Goal: Task Accomplishment & Management: Manage account settings

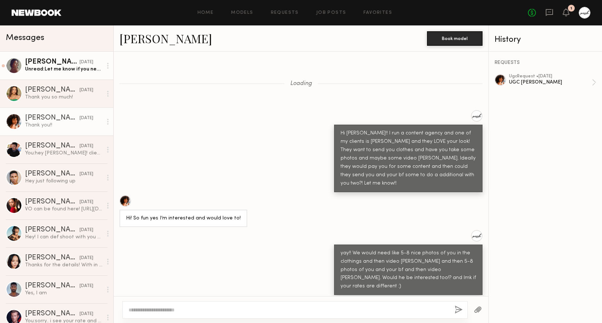
scroll to position [2465, 0]
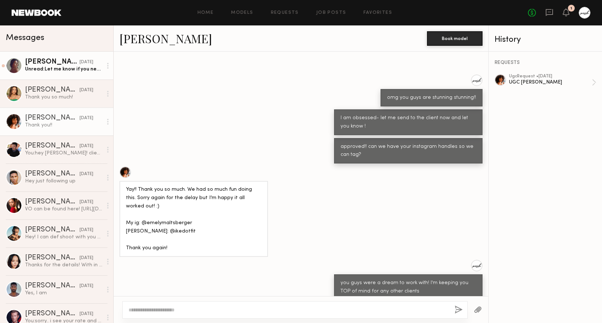
click at [68, 64] on div "[PERSON_NAME]" at bounding box center [52, 61] width 54 height 7
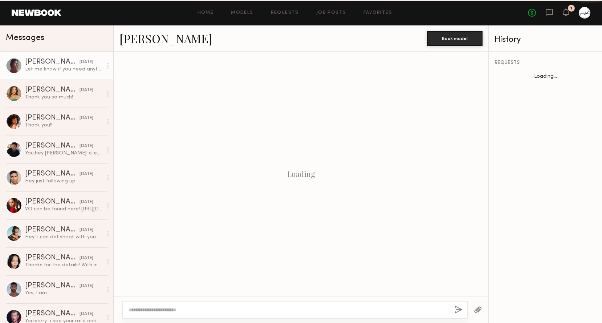
scroll to position [315, 0]
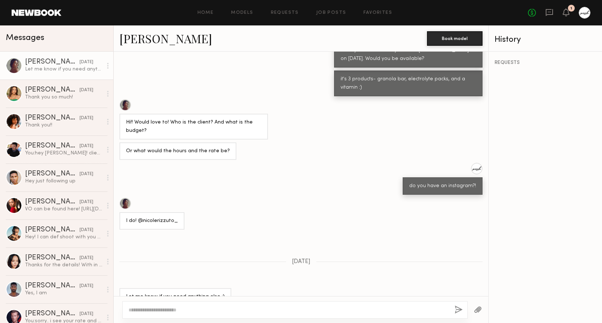
click at [125, 99] on div at bounding box center [125, 105] width 12 height 12
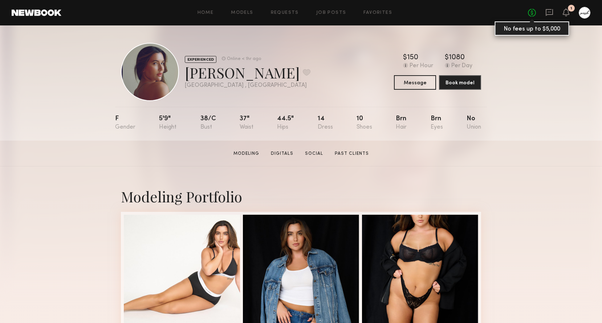
click at [531, 13] on link "No fees up to $5,000" at bounding box center [532, 13] width 8 height 8
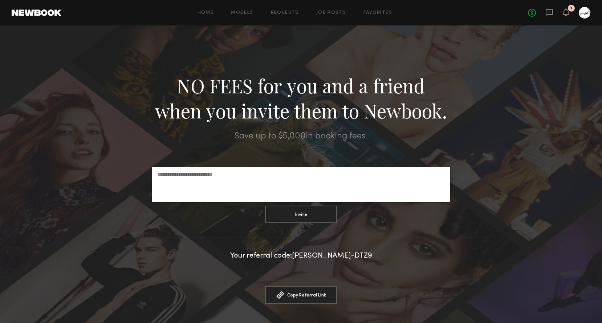
click at [570, 12] on div "No fees up to $5,000 1" at bounding box center [559, 13] width 62 height 12
click at [566, 12] on icon at bounding box center [566, 11] width 6 height 5
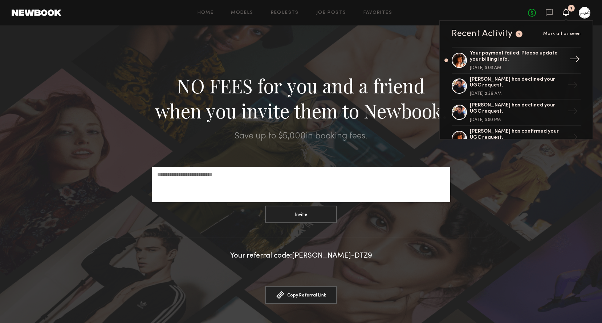
click at [513, 57] on div "Your payment failed. Please update your billing info." at bounding box center [517, 56] width 94 height 12
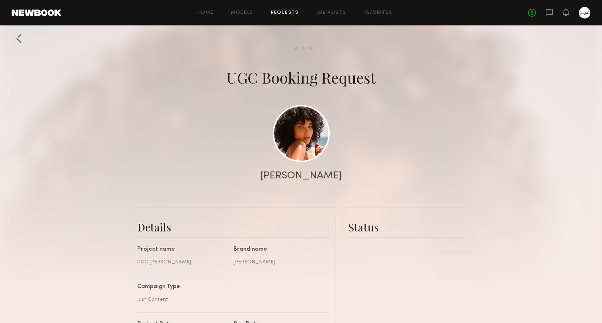
click at [584, 12] on div at bounding box center [585, 13] width 12 height 12
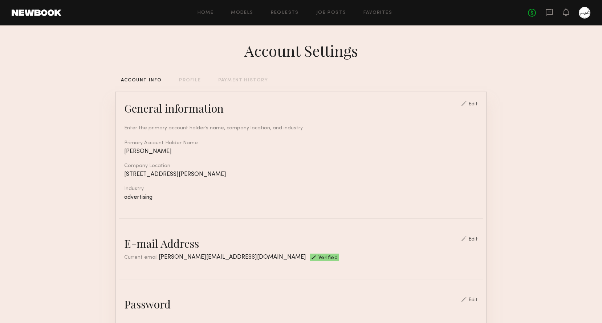
click at [585, 13] on div at bounding box center [585, 13] width 12 height 12
click at [569, 13] on icon at bounding box center [566, 11] width 6 height 5
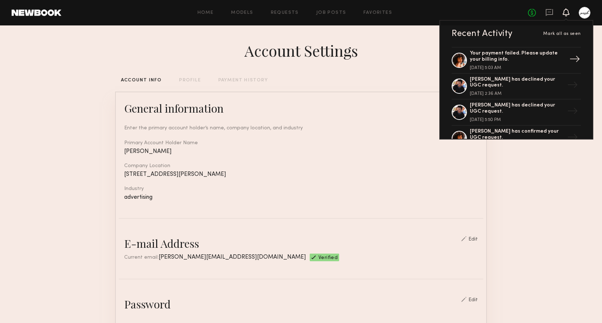
click at [559, 59] on div "Your payment failed. Please update your billing info." at bounding box center [517, 56] width 94 height 12
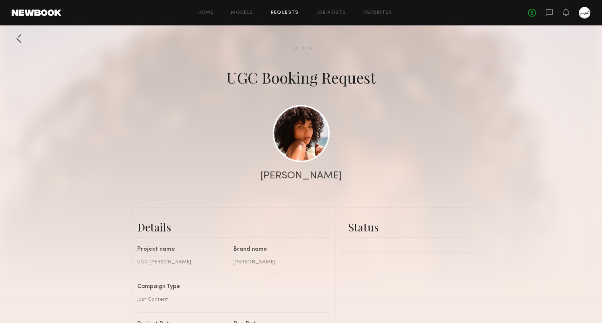
click at [19, 37] on div at bounding box center [19, 38] width 15 height 15
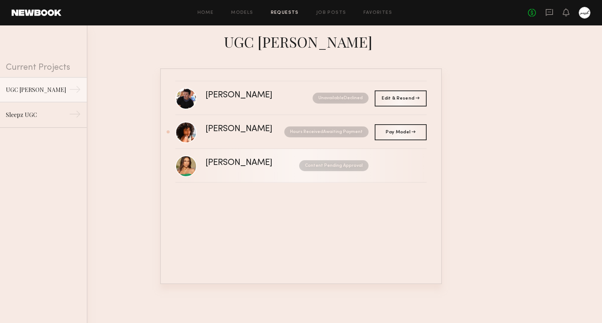
click at [398, 167] on div "Lisa D. Content Pending Approval" at bounding box center [316, 166] width 221 height 14
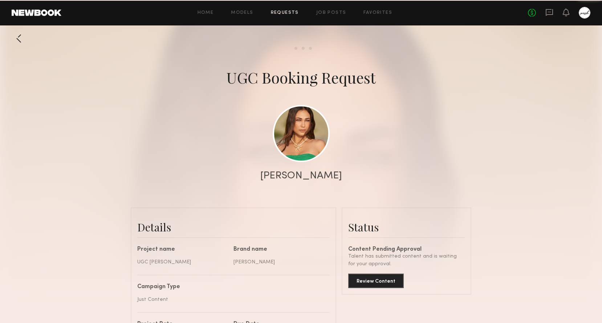
scroll to position [319, 0]
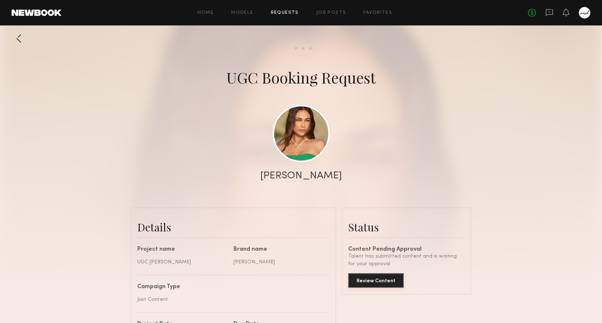
click at [371, 283] on button "Review Content" at bounding box center [376, 280] width 56 height 15
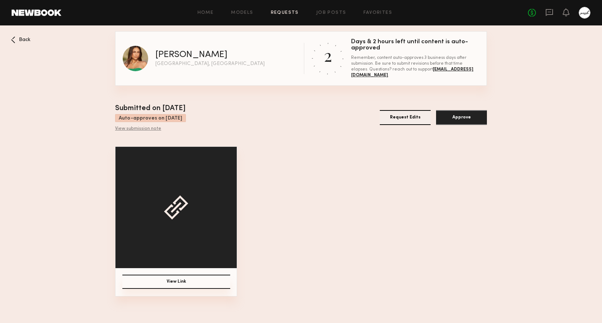
click at [464, 118] on button "Approve" at bounding box center [461, 117] width 51 height 15
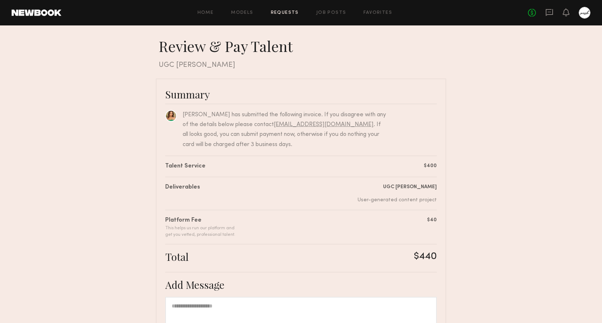
scroll to position [114, 0]
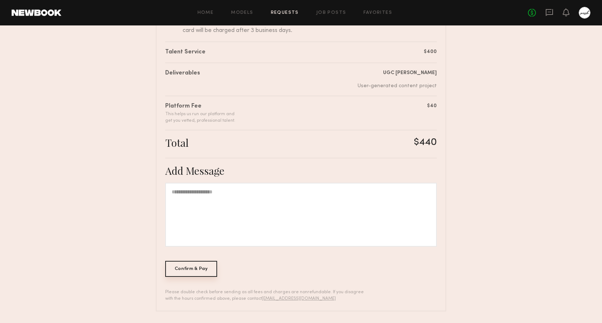
click at [186, 267] on div "Confirm & Pay" at bounding box center [191, 269] width 52 height 16
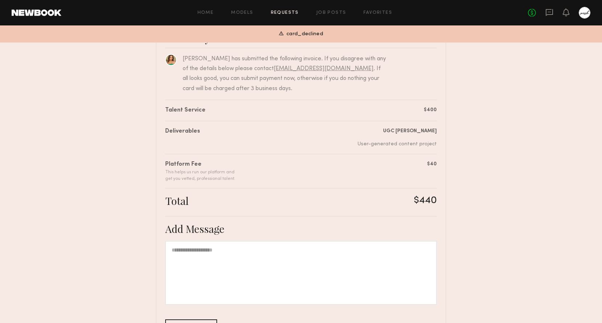
scroll to position [0, 0]
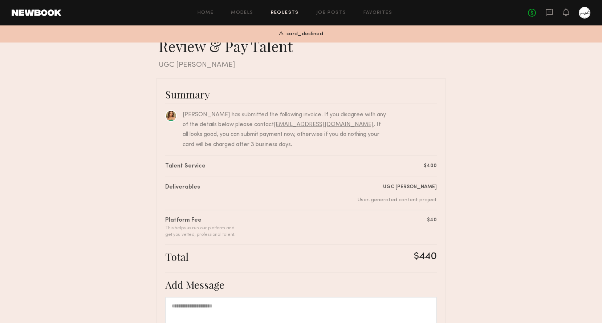
click at [553, 11] on div "No fees up to $5,000" at bounding box center [559, 13] width 62 height 12
click at [549, 12] on icon at bounding box center [549, 12] width 3 height 1
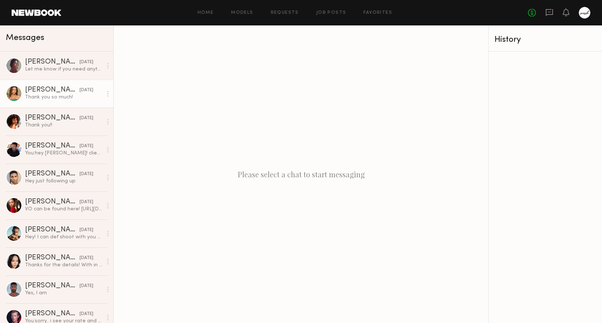
click at [58, 98] on div "Thank you so much!" at bounding box center [63, 97] width 77 height 7
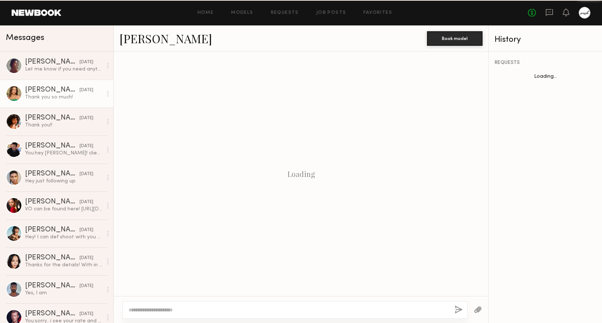
scroll to position [243, 0]
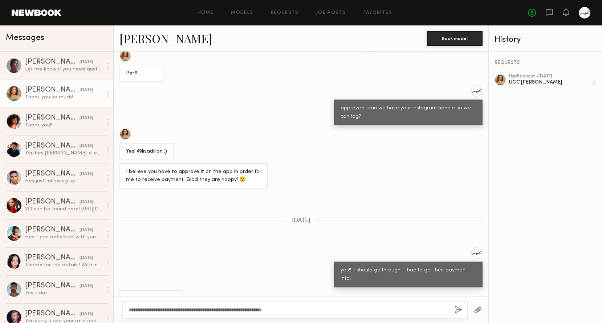
click at [207, 309] on textarea "**********" at bounding box center [289, 309] width 320 height 7
type textarea "**********"
click at [459, 310] on button "button" at bounding box center [459, 309] width 8 height 9
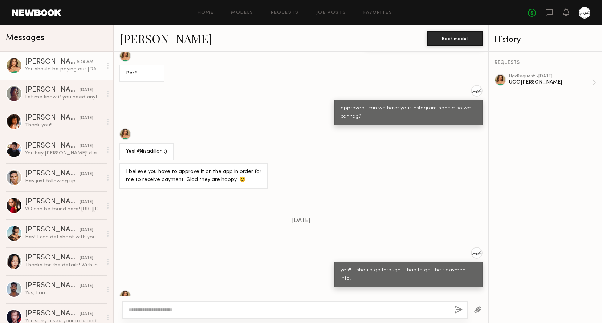
scroll to position [396, 0]
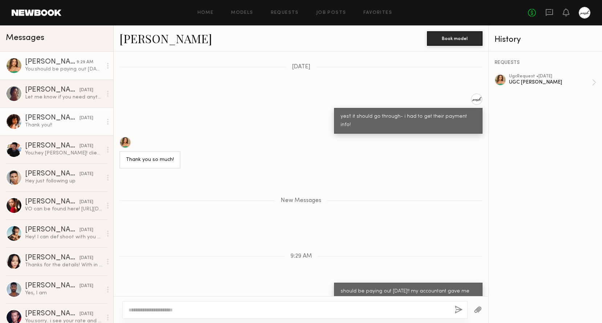
click at [62, 126] on div "Thank you!!" at bounding box center [63, 125] width 77 height 7
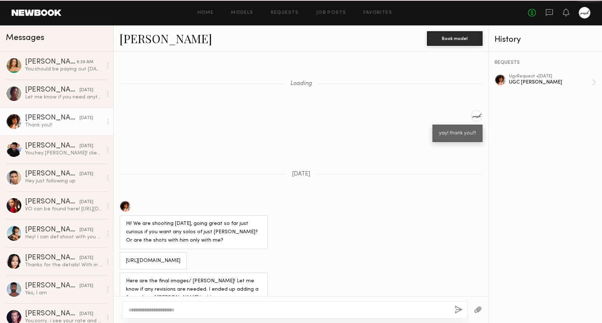
scroll to position [361, 0]
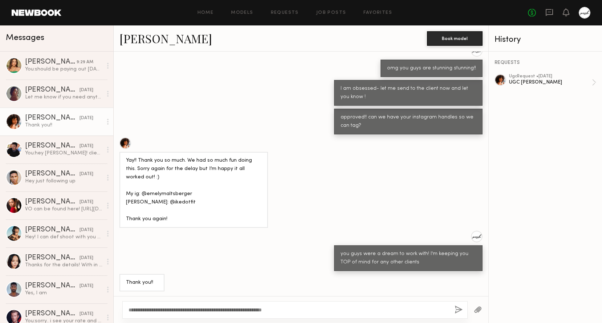
type textarea "**********"
click at [456, 308] on button "button" at bounding box center [459, 309] width 8 height 9
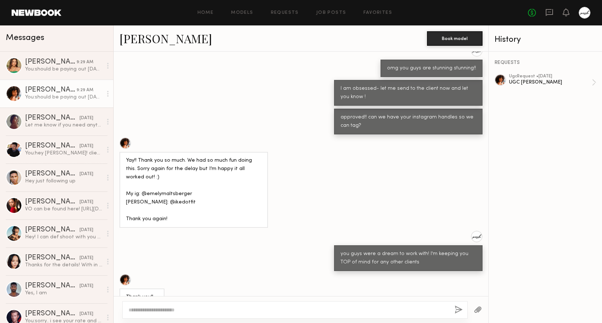
scroll to position [515, 0]
